Goal: Check status: Check status

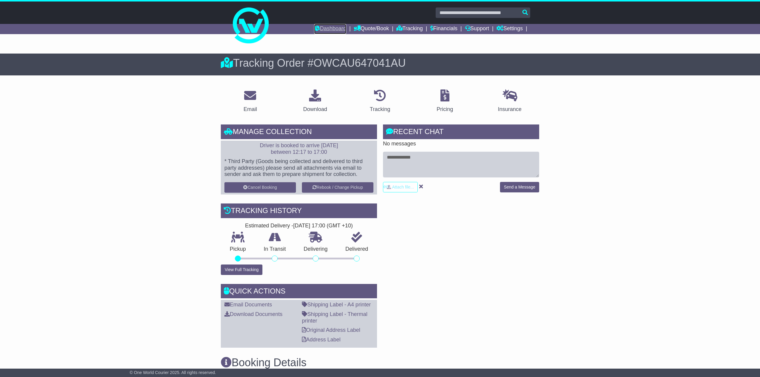
click at [329, 26] on link "Dashboard" at bounding box center [330, 29] width 32 height 10
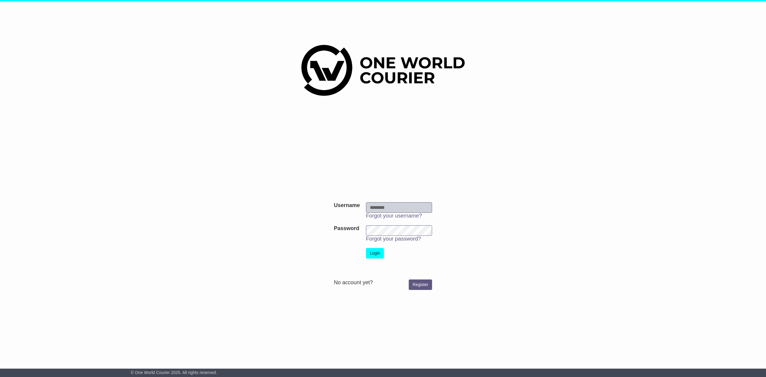
type input "**********"
click at [378, 253] on button "Login" at bounding box center [375, 253] width 18 height 10
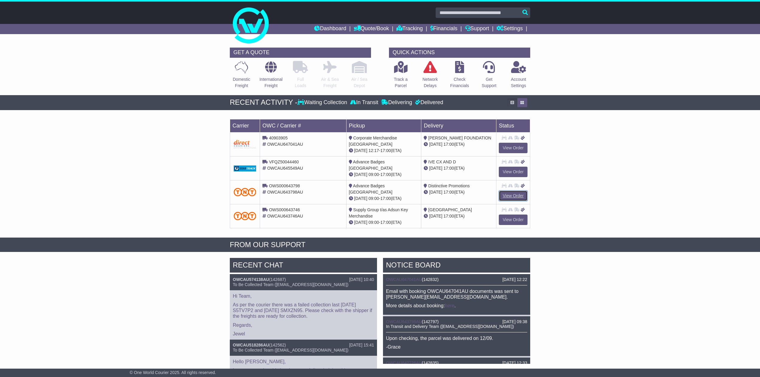
click at [510, 192] on link "View Order" at bounding box center [513, 196] width 29 height 10
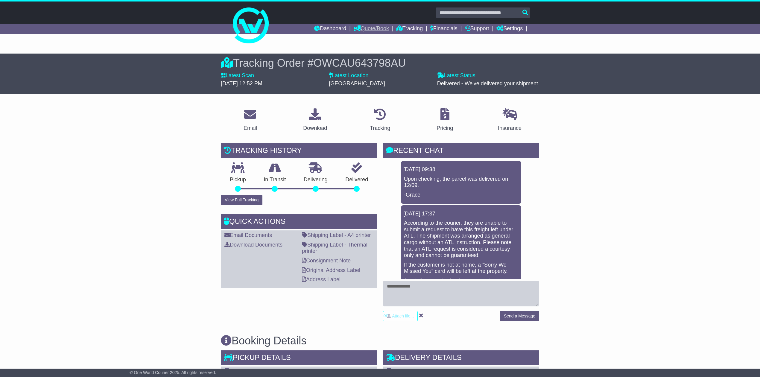
click at [366, 28] on link "Quote/Book" at bounding box center [371, 29] width 35 height 10
click at [316, 24] on link "Dashboard" at bounding box center [330, 29] width 32 height 10
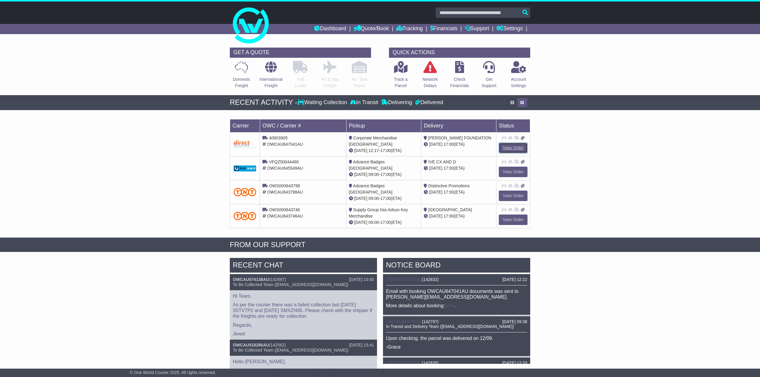
click at [509, 146] on link "View Order" at bounding box center [513, 148] width 29 height 10
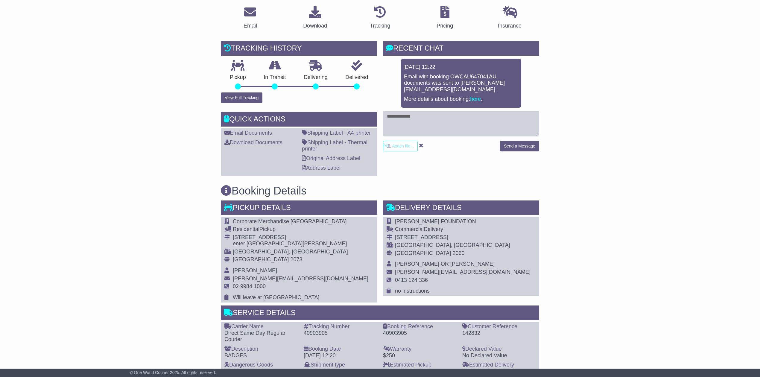
scroll to position [159, 0]
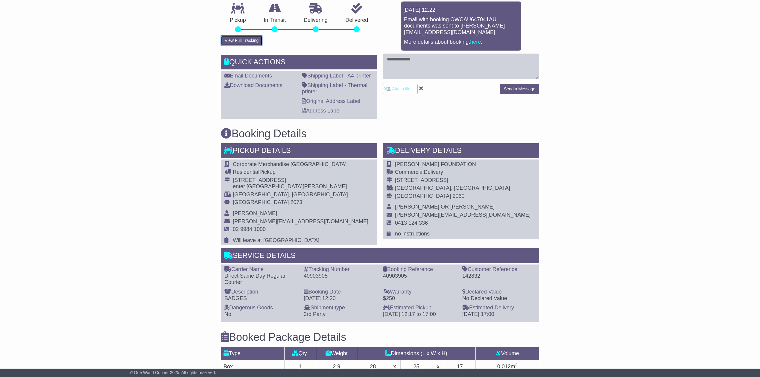
click at [251, 36] on button "View Full Tracking" at bounding box center [242, 40] width 42 height 10
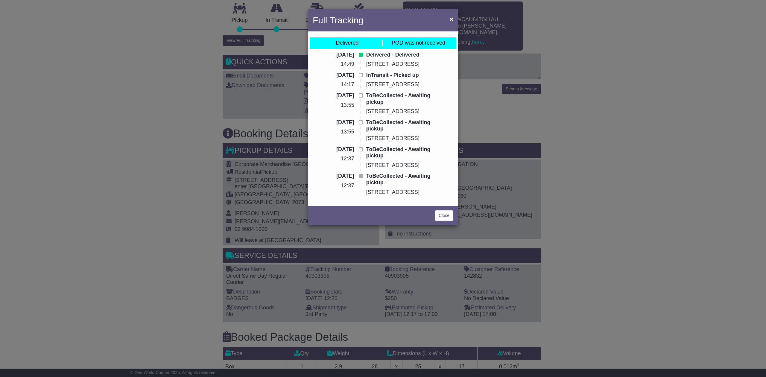
click at [670, 55] on div "Full Tracking × Delivered POD was not received [DATE] 14:49 Delivered - Deliver…" at bounding box center [383, 188] width 766 height 377
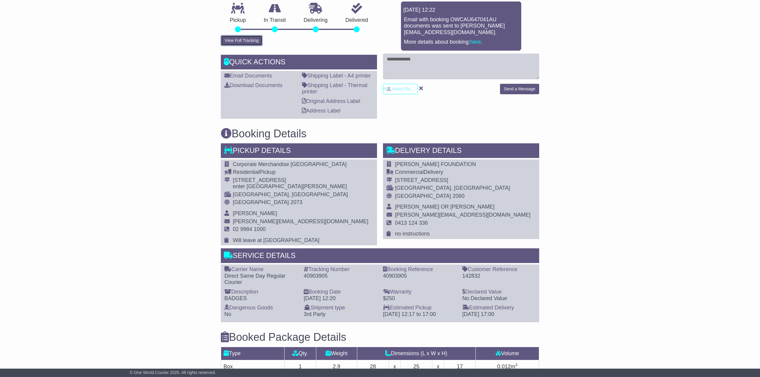
click at [242, 38] on button "View Full Tracking" at bounding box center [242, 40] width 42 height 10
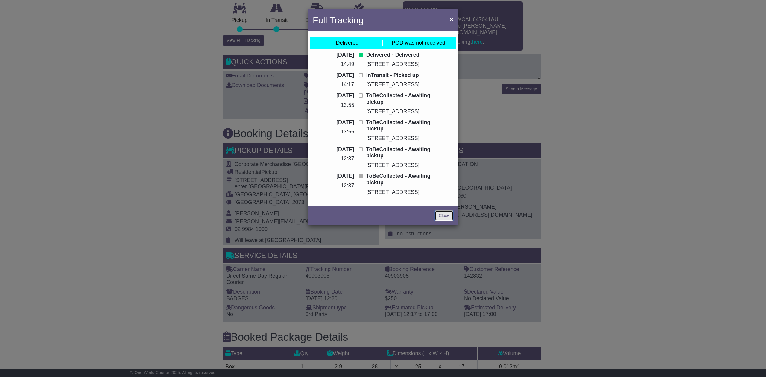
click at [447, 213] on link "Close" at bounding box center [444, 215] width 19 height 10
